Goal: Task Accomplishment & Management: Manage account settings

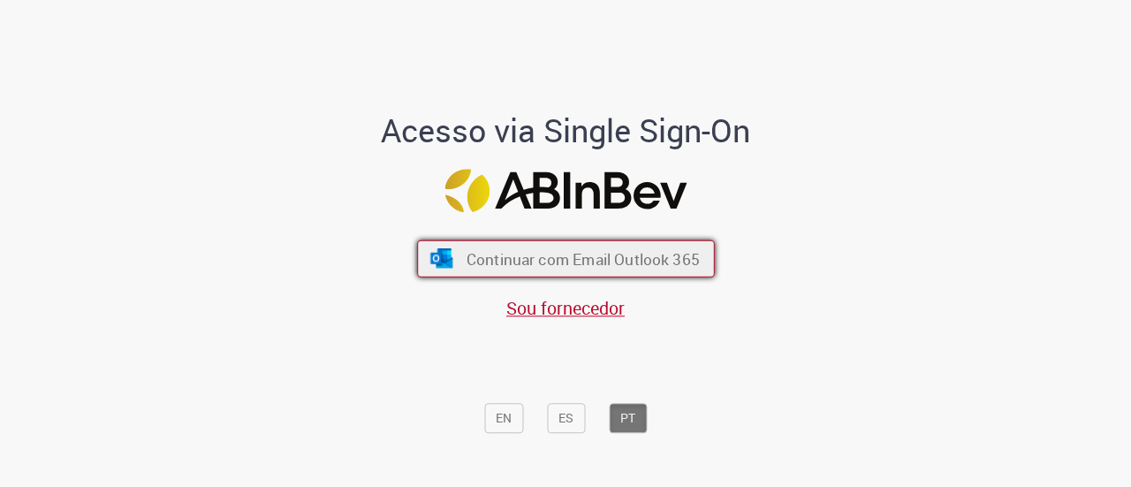
click at [586, 261] on span "Continuar com Email Outlook 365" at bounding box center [582, 258] width 233 height 20
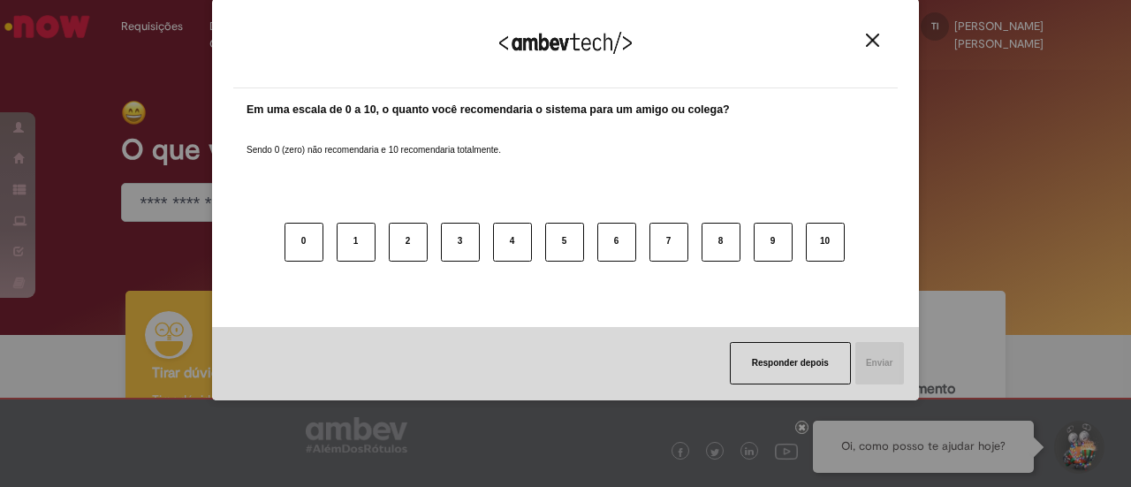
click at [883, 38] on button "Close" at bounding box center [873, 40] width 24 height 15
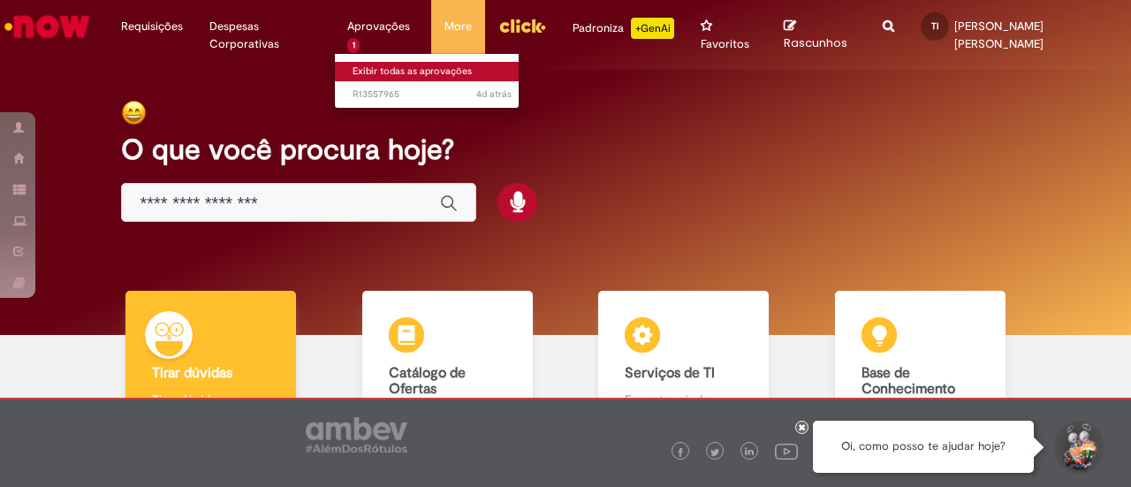
click at [387, 68] on link "Exibir todas as aprovações" at bounding box center [432, 71] width 194 height 19
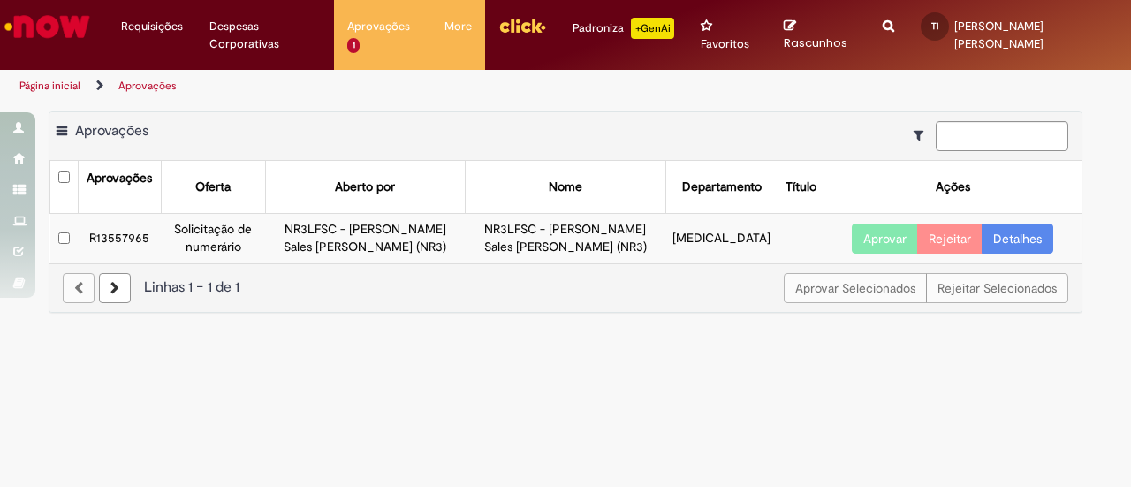
click at [537, 32] on img "Menu Cabeçalho" at bounding box center [522, 25] width 48 height 27
